Goal: Navigation & Orientation: Find specific page/section

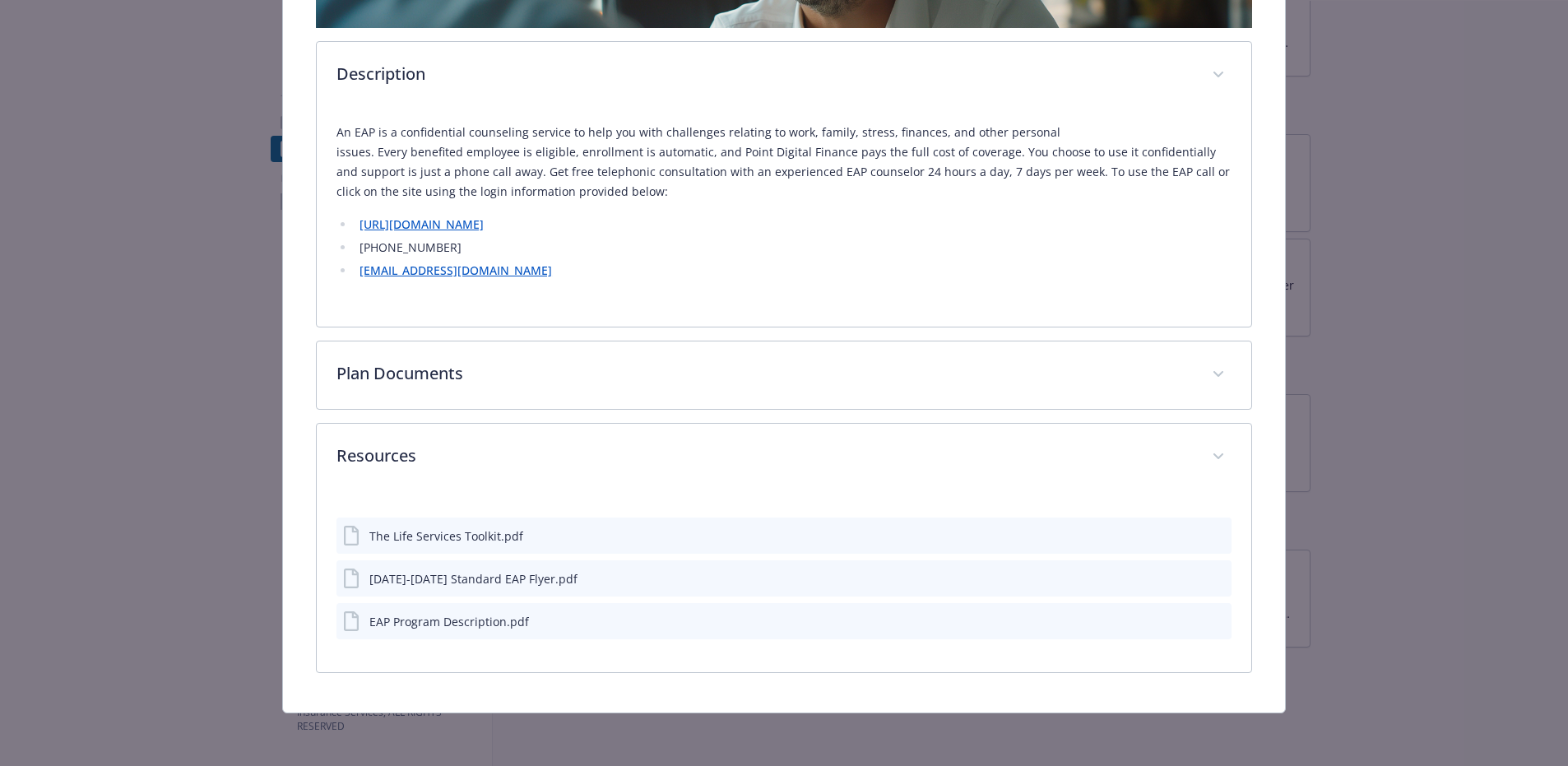
scroll to position [616, 0]
